Goal: Task Accomplishment & Management: Manage account settings

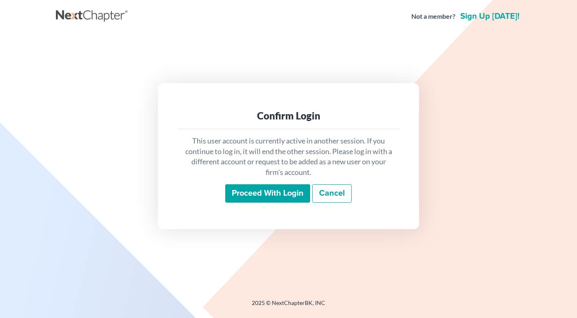
click at [244, 191] on input "Proceed with login" at bounding box center [267, 193] width 85 height 19
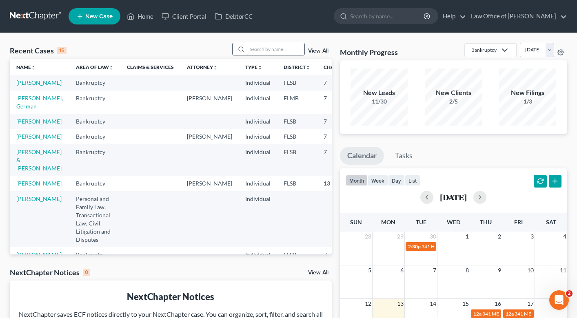
click at [274, 46] on input "search" at bounding box center [275, 49] width 57 height 12
type input "[PERSON_NAME]"
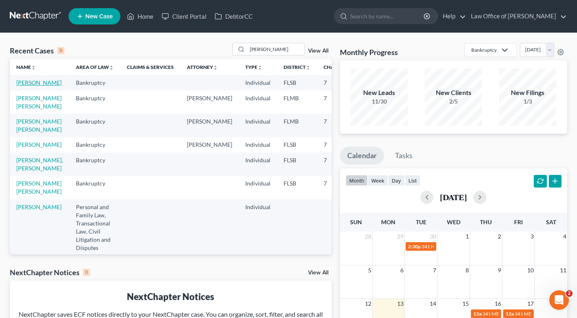
click at [29, 85] on link "[PERSON_NAME]" at bounding box center [38, 82] width 45 height 7
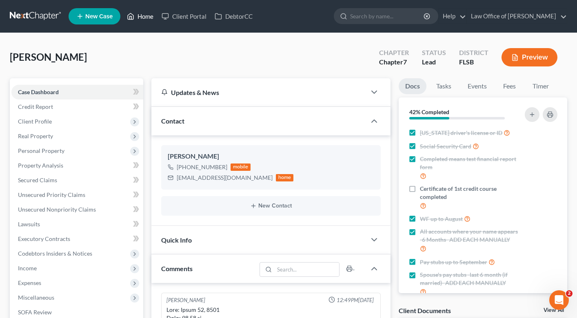
click at [142, 17] on link "Home" at bounding box center [140, 16] width 35 height 15
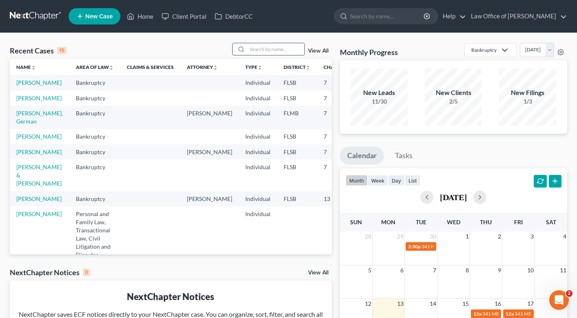
click at [266, 50] on input "search" at bounding box center [275, 49] width 57 height 12
type input "[PERSON_NAME]"
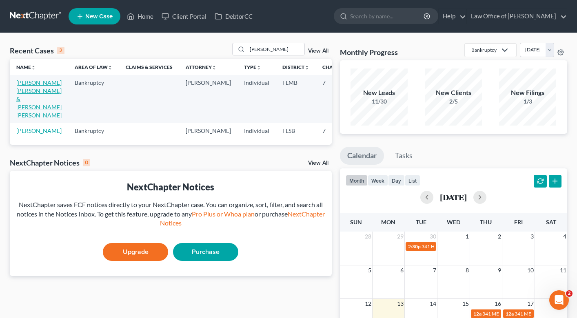
click at [26, 111] on link "[PERSON_NAME] [PERSON_NAME] & [PERSON_NAME] [PERSON_NAME]" at bounding box center [38, 99] width 45 height 40
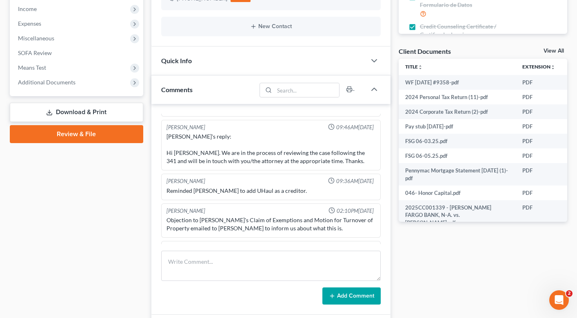
scroll to position [402, 0]
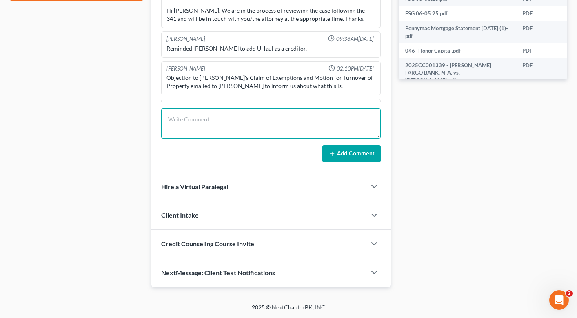
click at [219, 114] on textarea at bounding box center [270, 124] width 219 height 30
type textarea "q"
type textarea "I"
type textarea "wrote clients an email updating them on the 2004 examination."
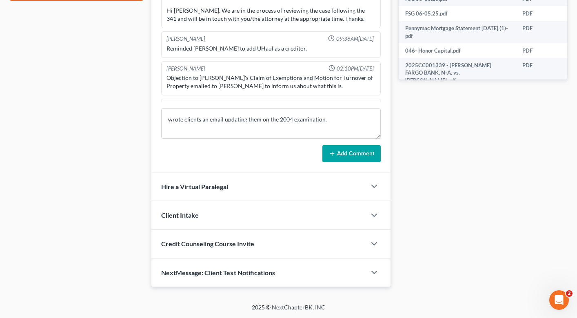
click at [339, 154] on button "Add Comment" at bounding box center [351, 153] width 58 height 17
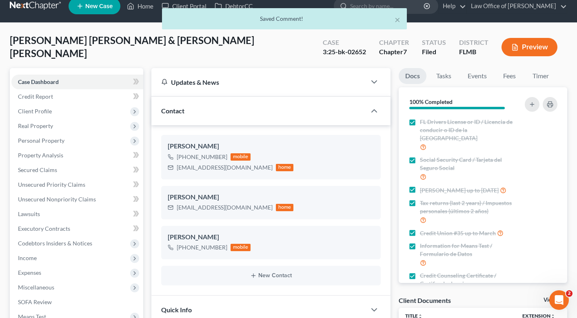
scroll to position [0, 0]
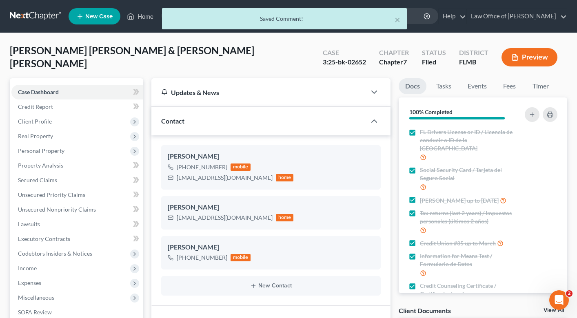
click at [147, 14] on div "× Saved Comment!" at bounding box center [284, 20] width 577 height 25
